Goal: Information Seeking & Learning: Learn about a topic

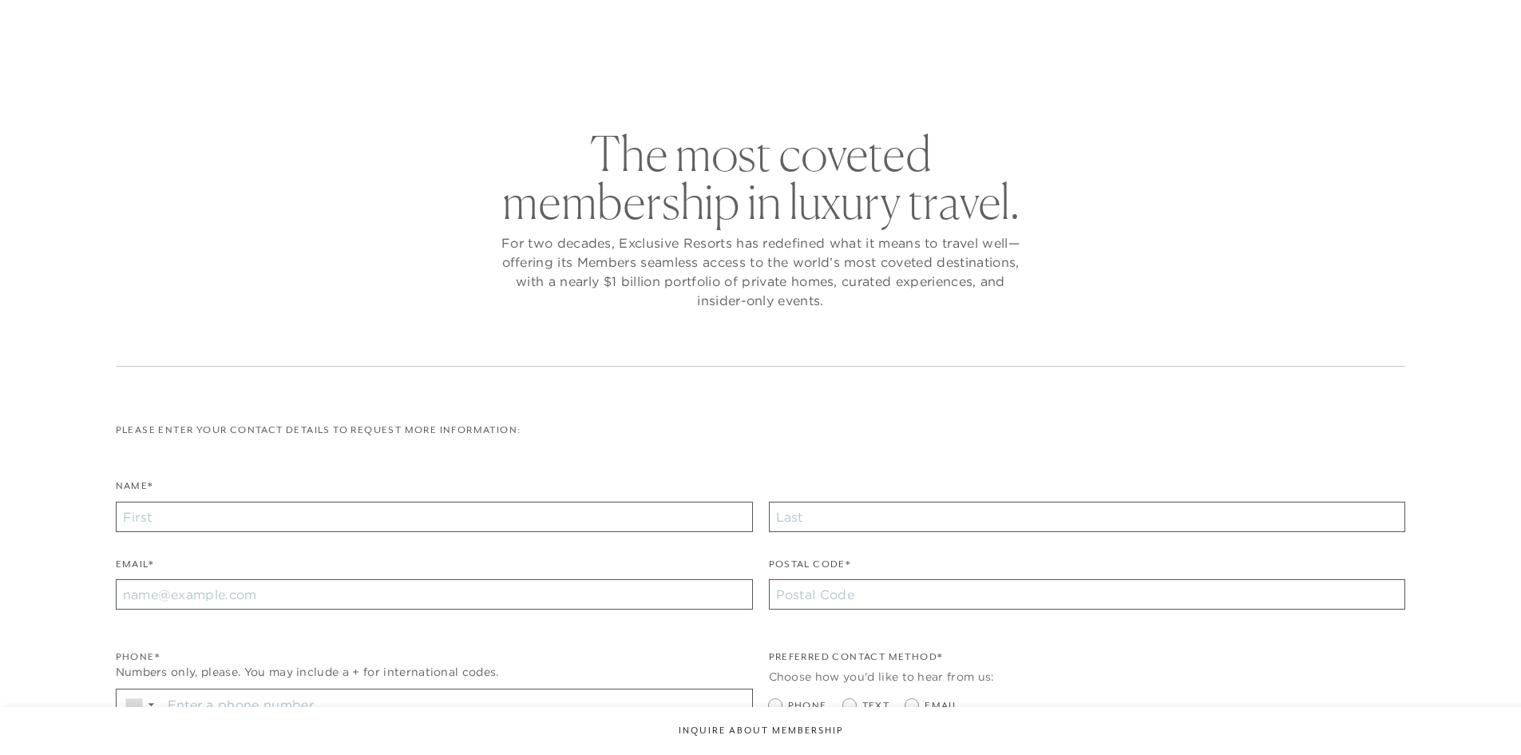
checkbox input "false"
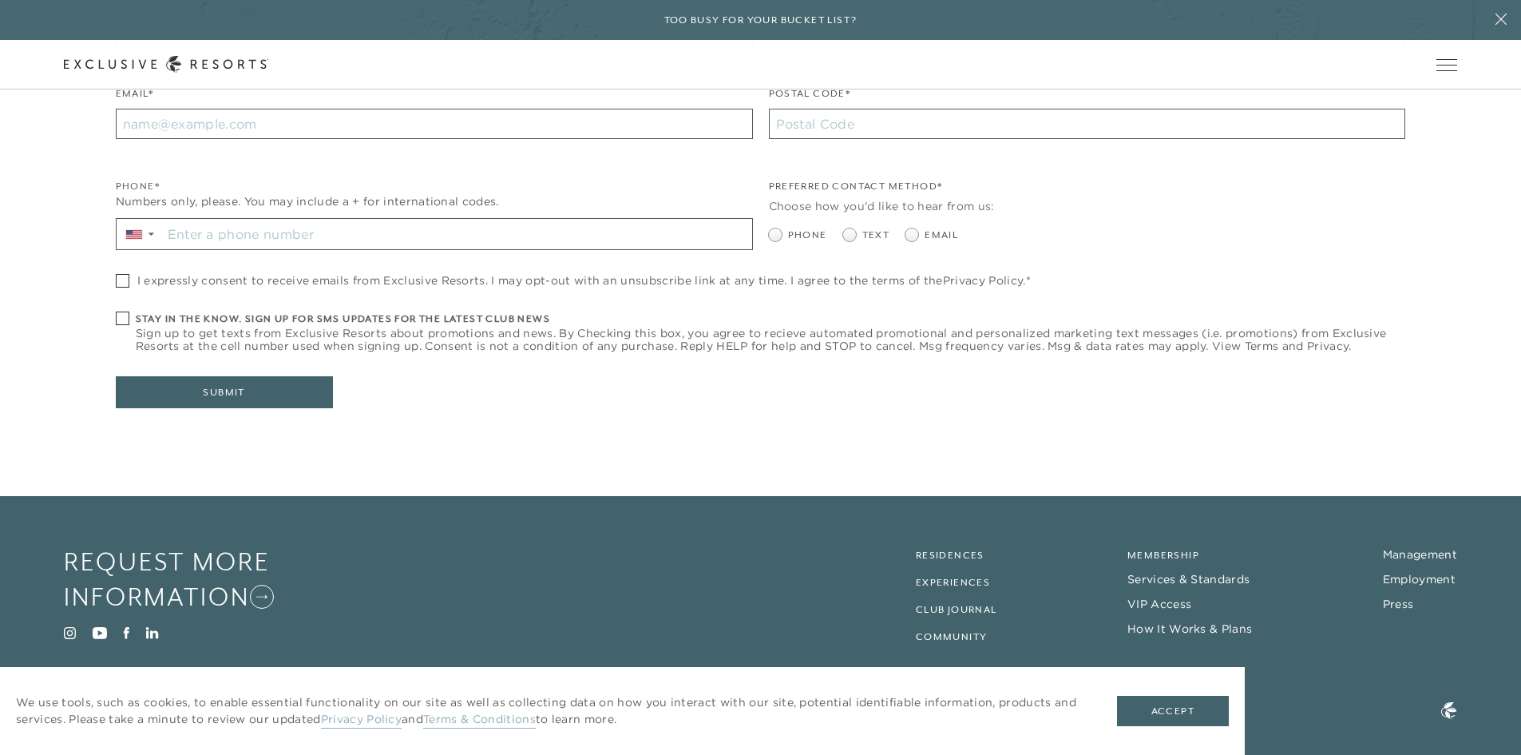
scroll to position [525, 0]
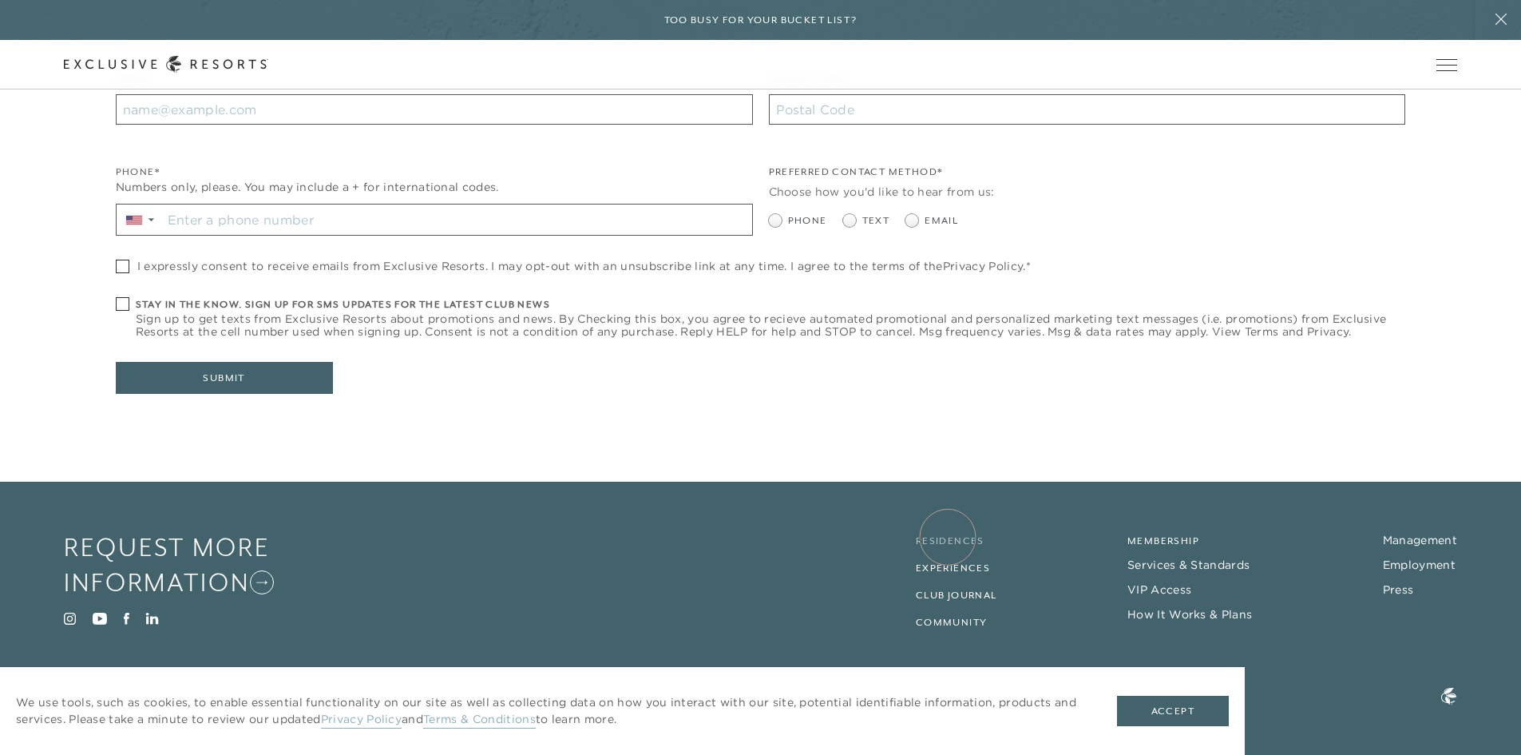
click at [948, 537] on link "Residences" at bounding box center [950, 540] width 69 height 11
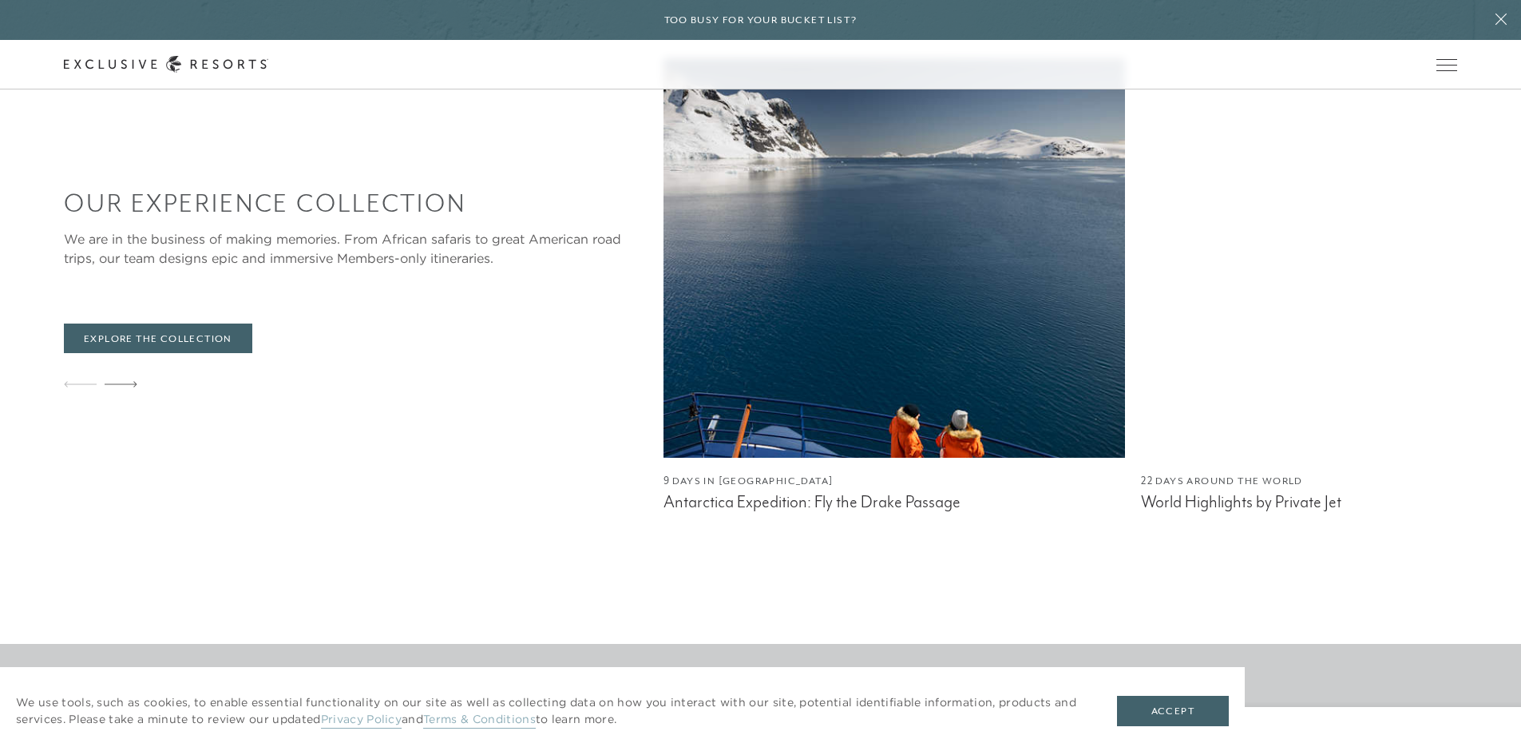
scroll to position [7603, 0]
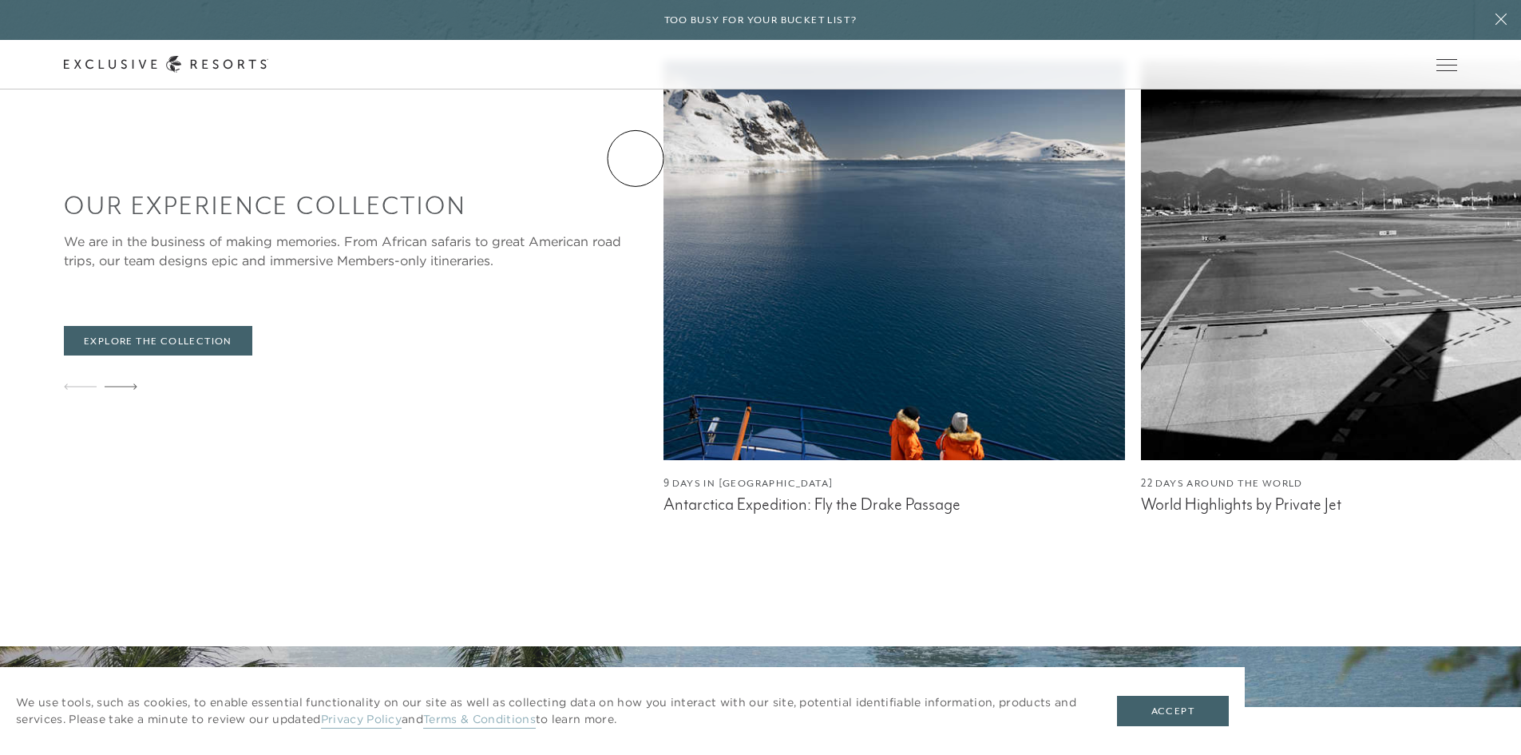
click at [0, 0] on link "Residence Collection" at bounding box center [0, 0] width 0 height 0
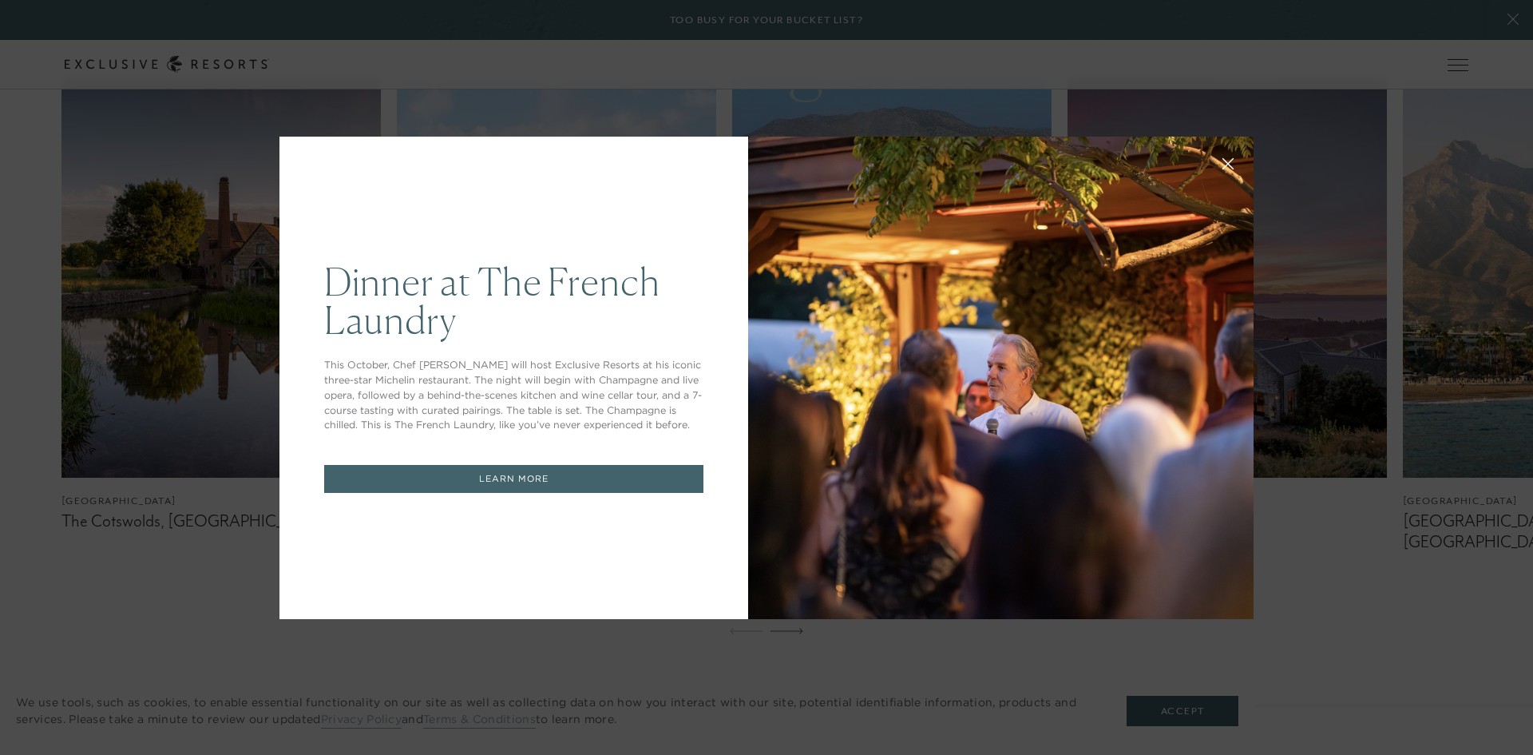
scroll to position [0, 0]
click at [1358, 533] on div "Dinner at The [GEOGRAPHIC_DATA] This October, Chef [PERSON_NAME] will host Excl…" at bounding box center [766, 377] width 1533 height 755
click at [1074, 43] on div "Dinner at The [GEOGRAPHIC_DATA] This October, Chef [PERSON_NAME] will host Excl…" at bounding box center [766, 377] width 1533 height 755
click at [129, 60] on div "Dinner at The [GEOGRAPHIC_DATA] This October, Chef [PERSON_NAME] will host Excl…" at bounding box center [766, 377] width 1533 height 755
click at [17, 137] on div "Dinner at The [GEOGRAPHIC_DATA] This October, Chef [PERSON_NAME] will host Excl…" at bounding box center [766, 377] width 1533 height 755
